Goal: Check status: Check status

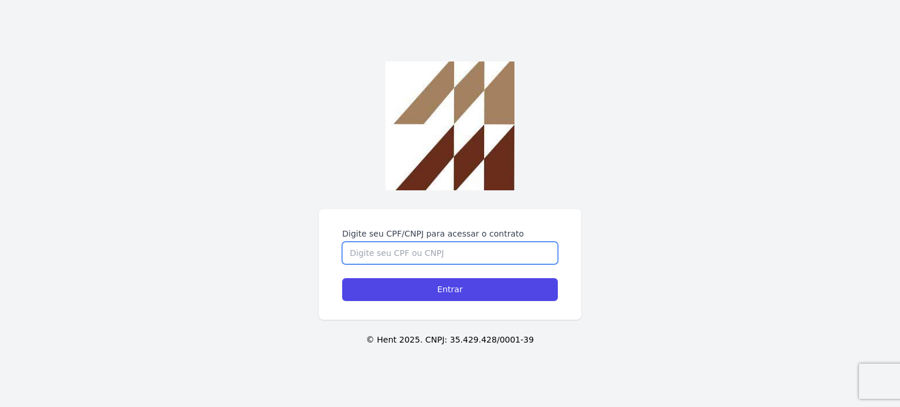
click at [446, 254] on input "Digite seu CPF/CNPJ para acessar o contrato" at bounding box center [450, 253] width 216 height 22
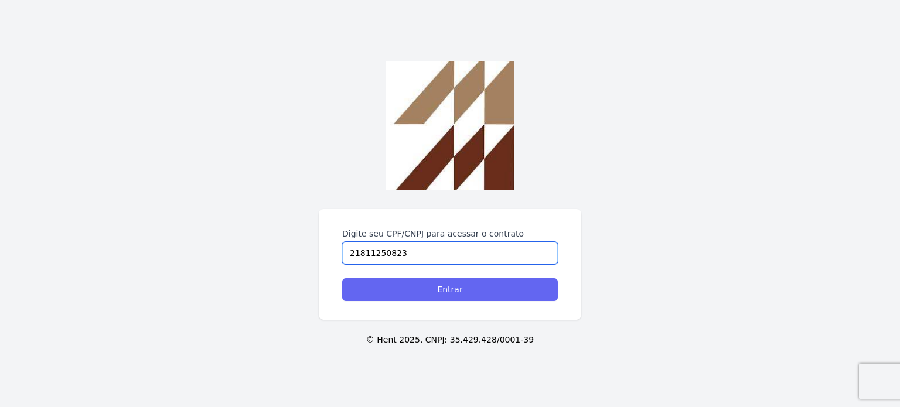
type input "21811250823"
click at [451, 294] on input "Entrar" at bounding box center [450, 289] width 216 height 23
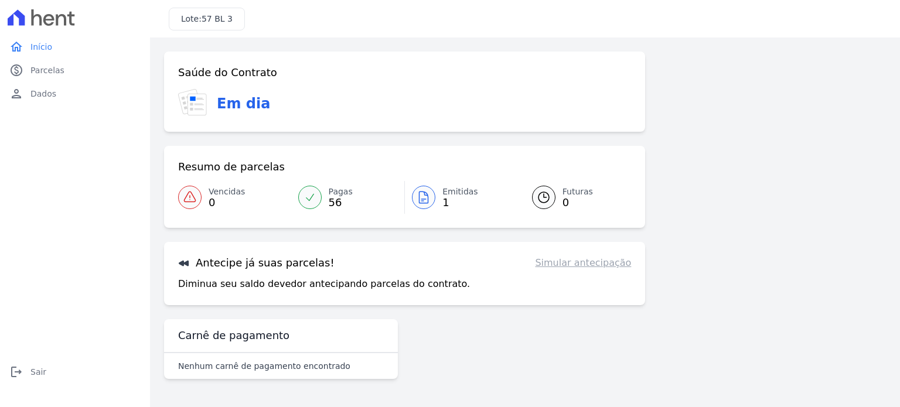
click at [448, 194] on span "Emitidas" at bounding box center [461, 192] width 36 height 12
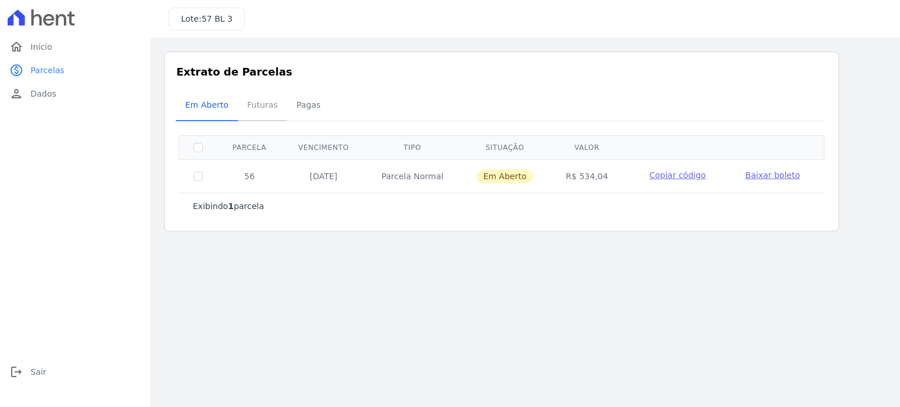
click at [267, 106] on span "Futuras" at bounding box center [262, 104] width 45 height 23
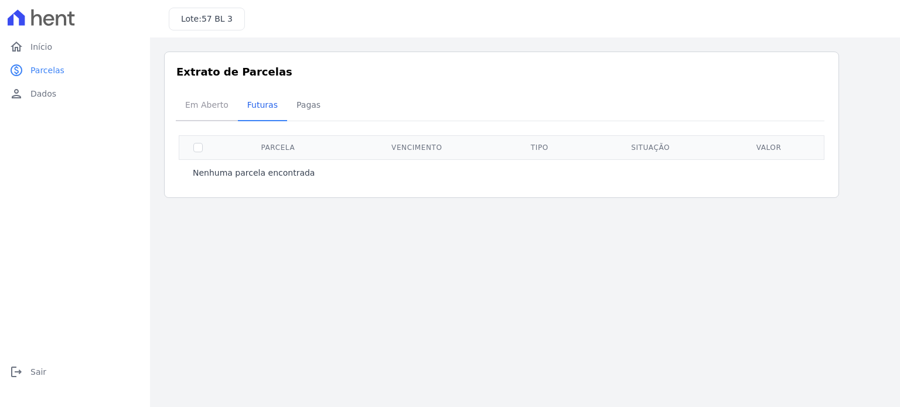
click at [199, 103] on span "Em Aberto" at bounding box center [206, 104] width 57 height 23
